Goal: Check status: Check status

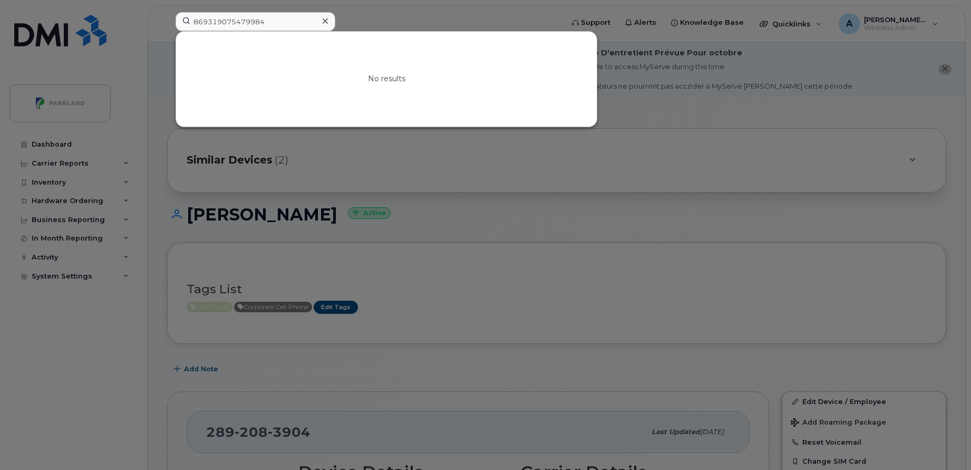
scroll to position [304, 0]
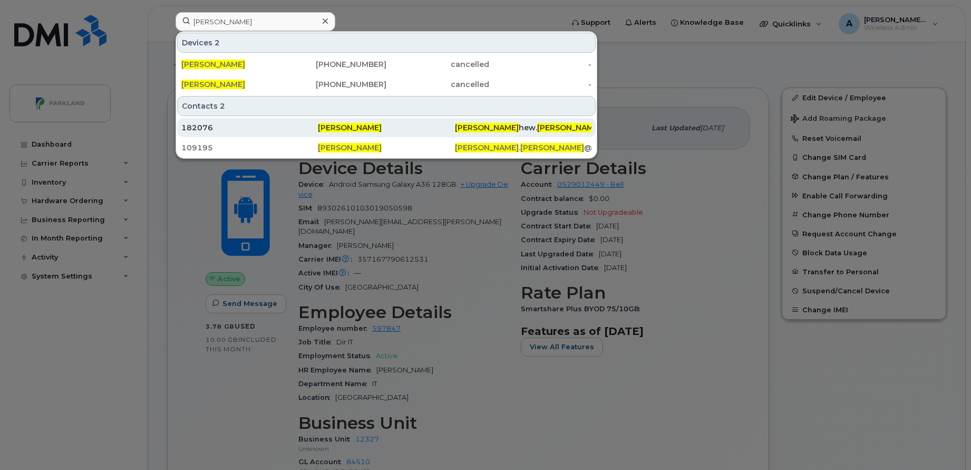
type input "[PERSON_NAME]"
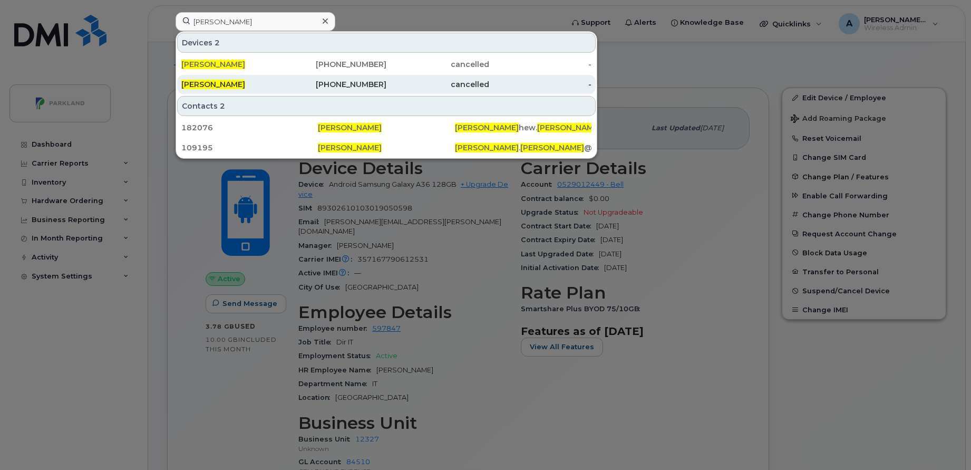
click at [390, 83] on div "cancelled" at bounding box center [437, 84] width 103 height 11
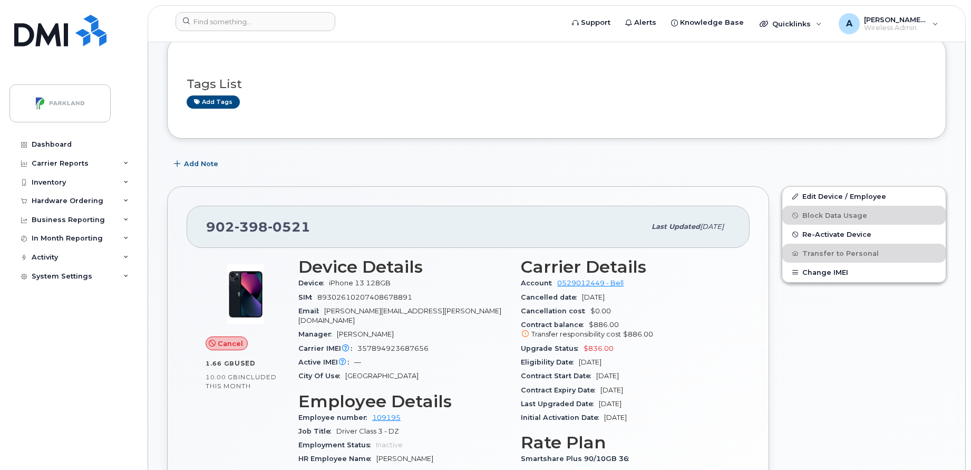
scroll to position [206, 0]
